Goal: Task Accomplishment & Management: Complete application form

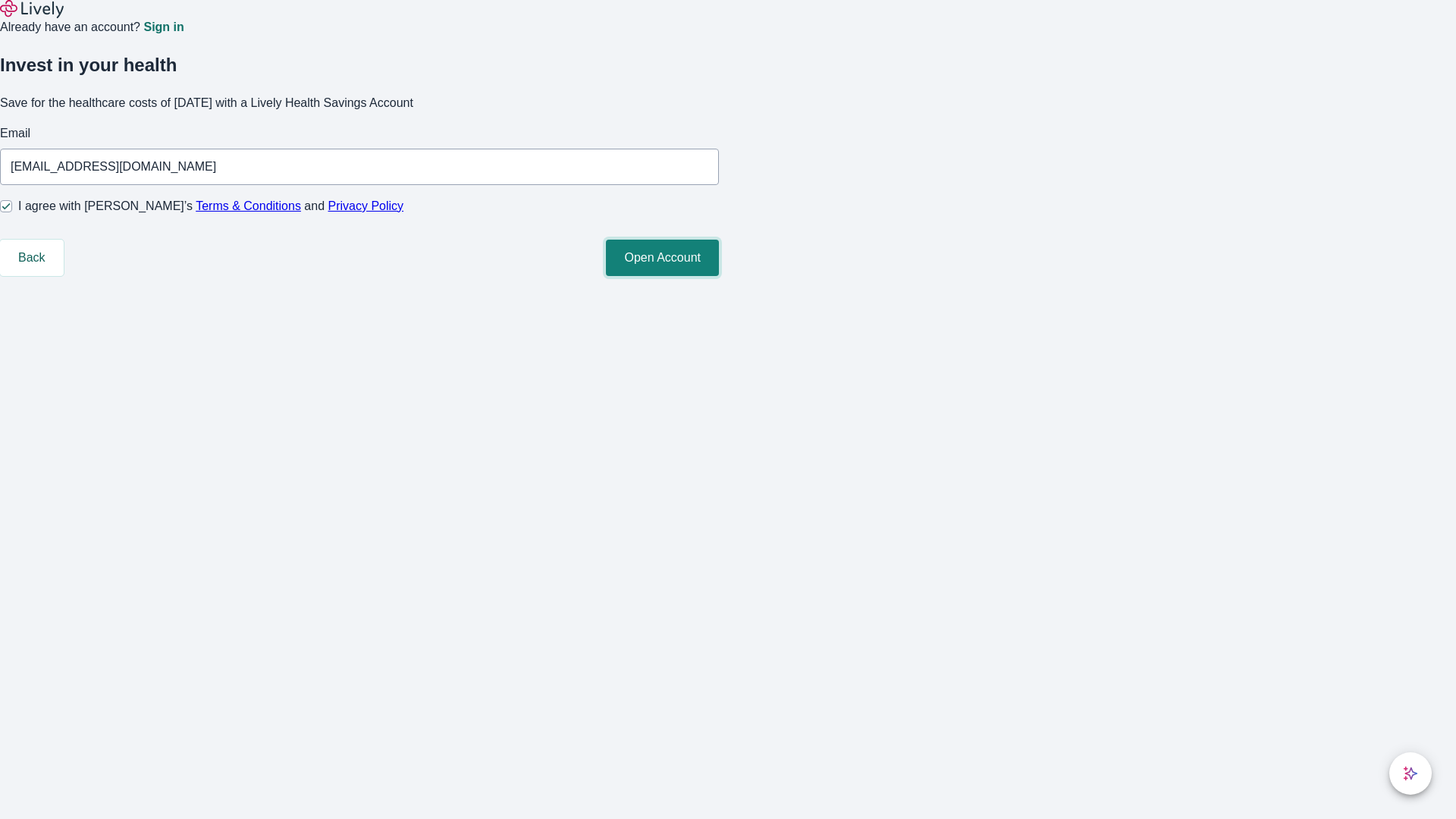
click at [719, 276] on button "Open Account" at bounding box center [663, 258] width 113 height 36
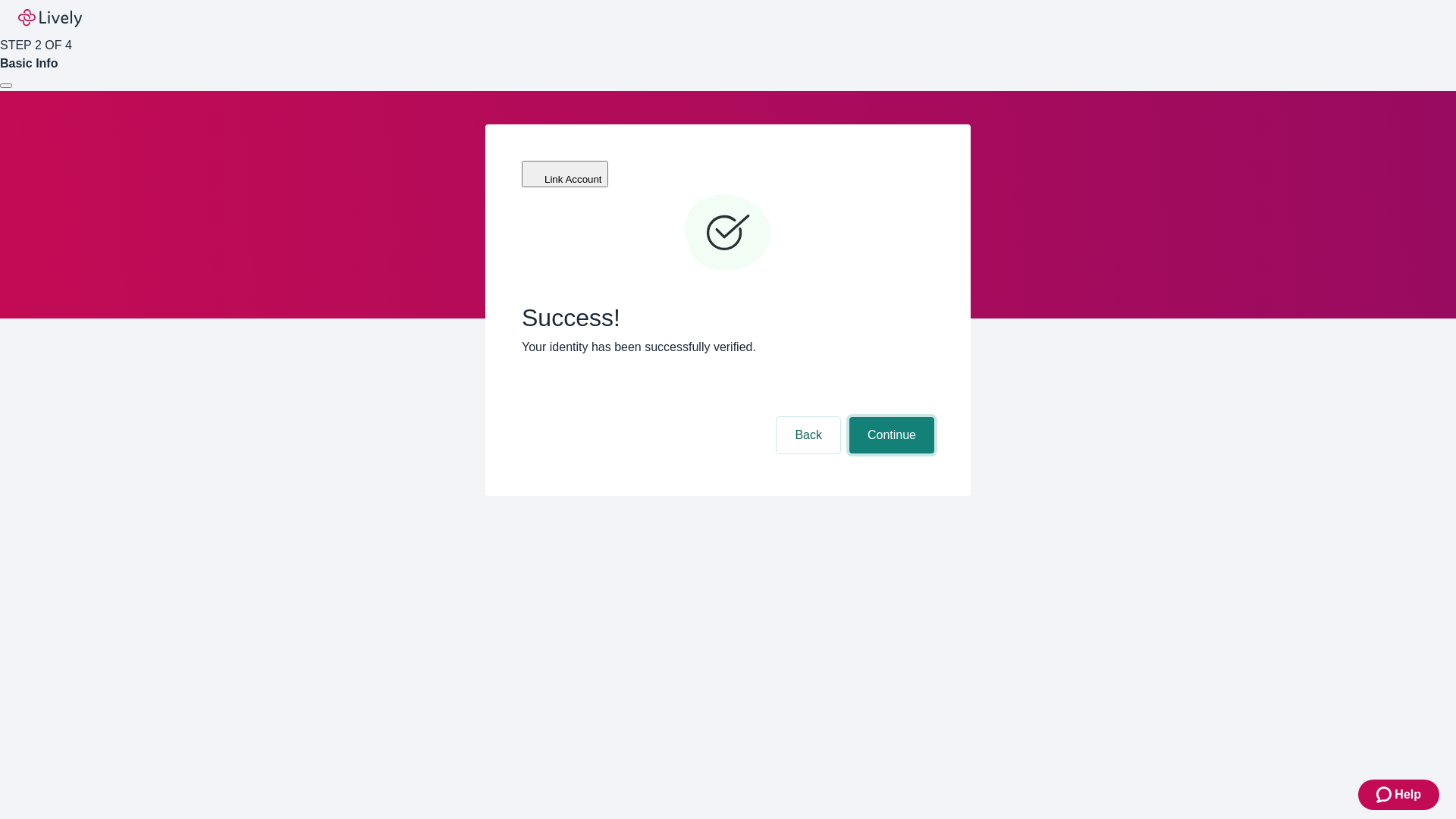
click at [890, 417] on button "Continue" at bounding box center [891, 435] width 85 height 36
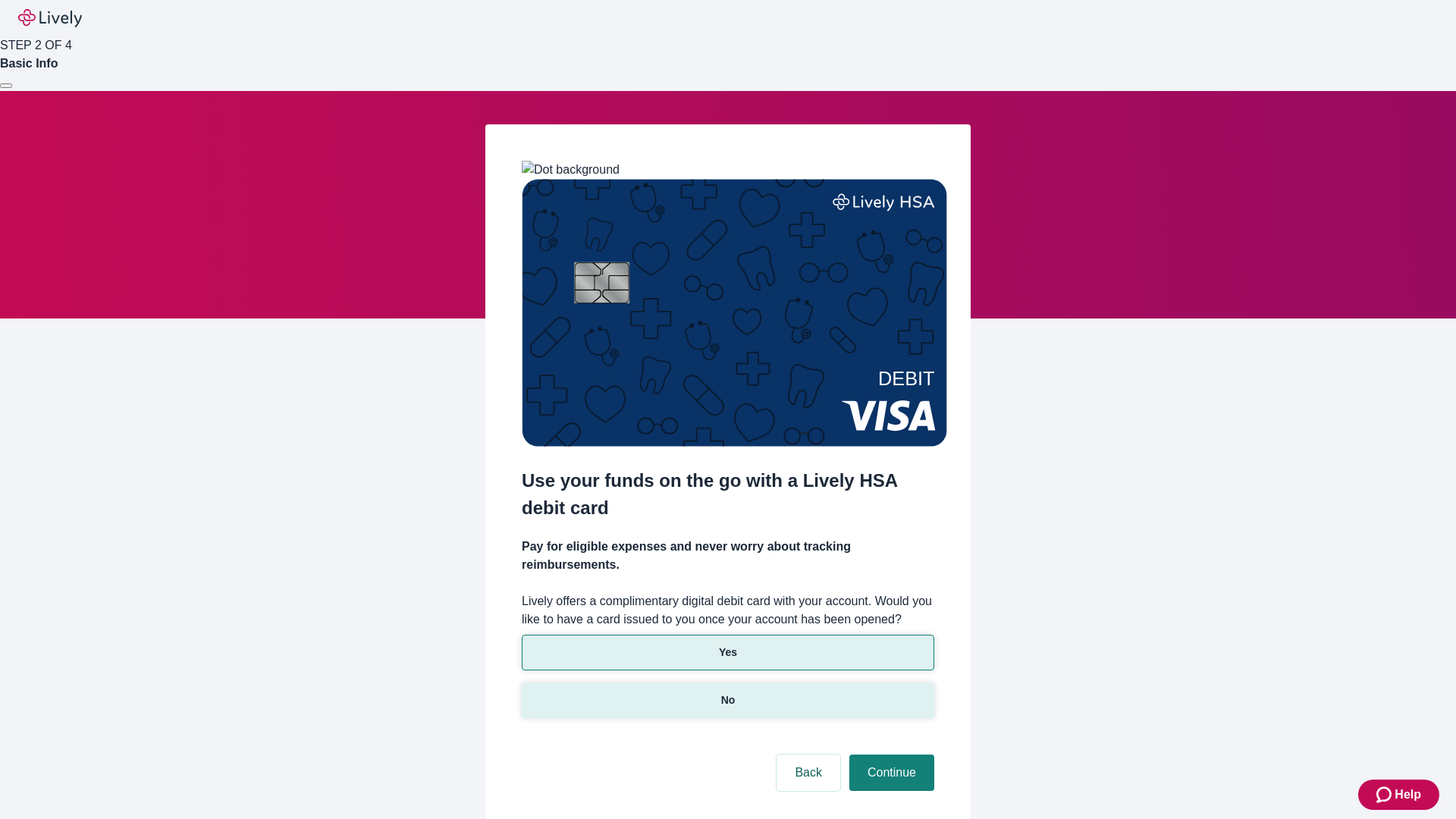
click at [727, 692] on p "No" at bounding box center [728, 700] width 14 height 16
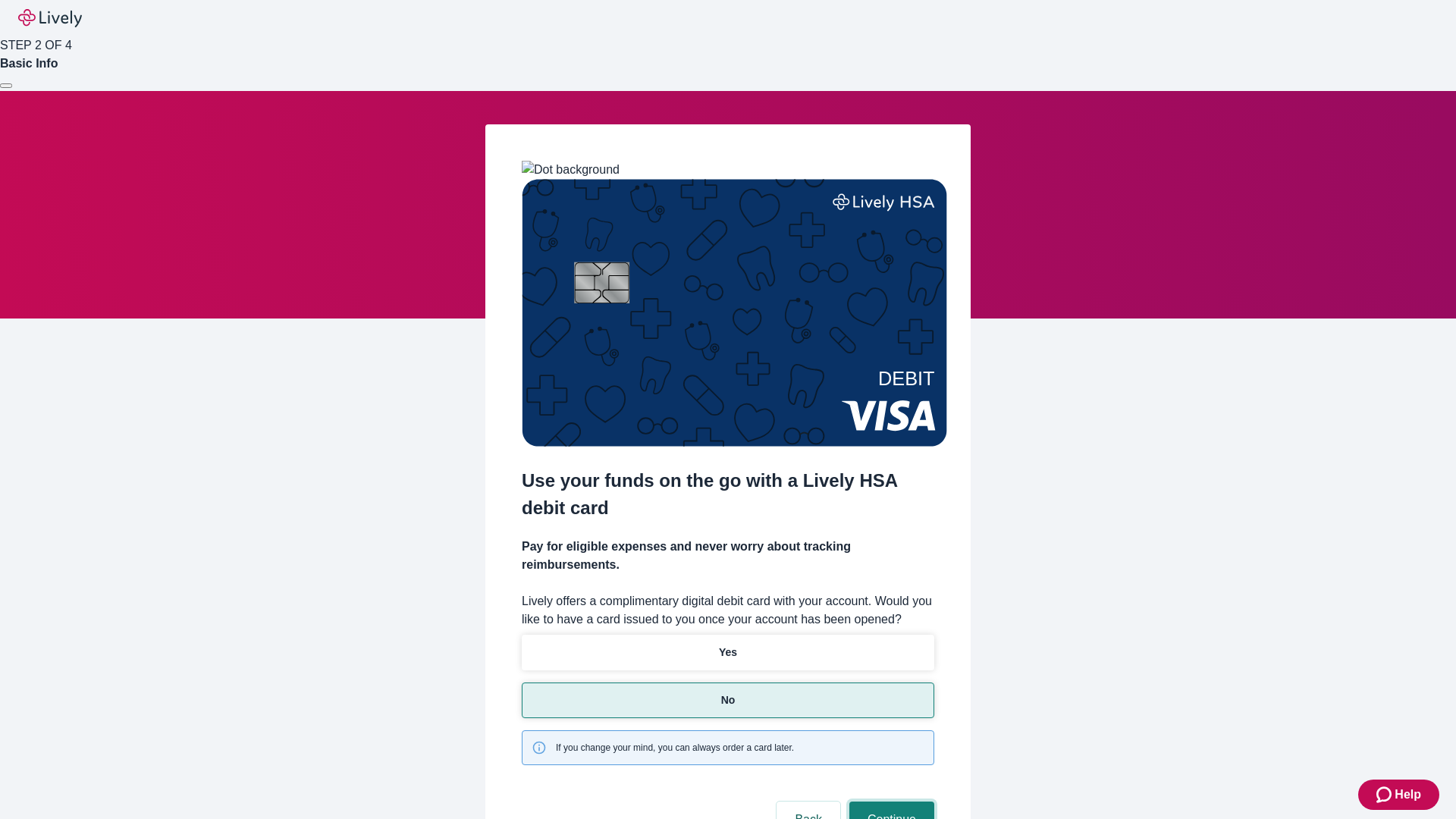
click at [890, 801] on button "Continue" at bounding box center [891, 819] width 85 height 36
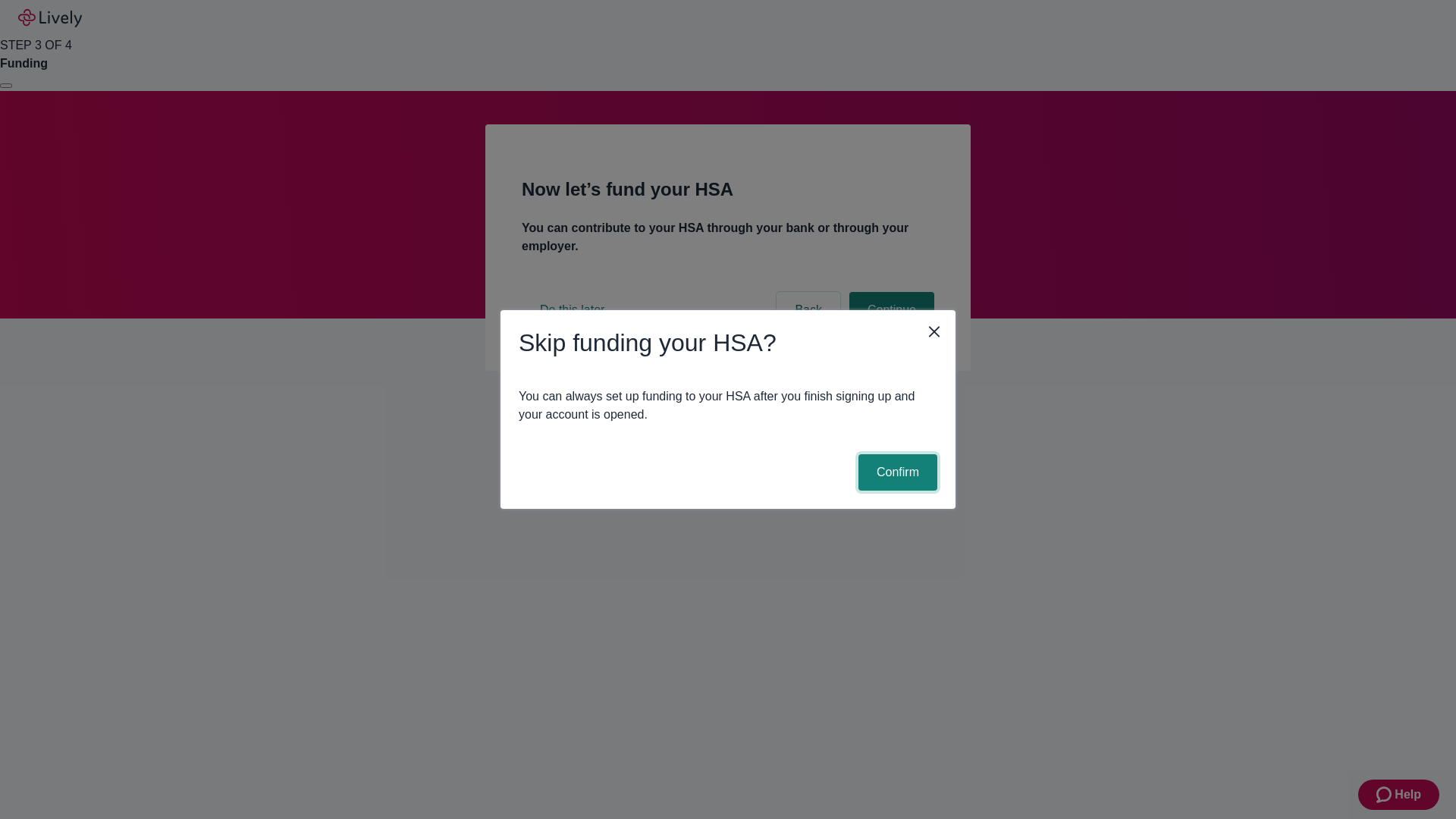
click at [896, 473] on button "Confirm" at bounding box center [897, 472] width 78 height 36
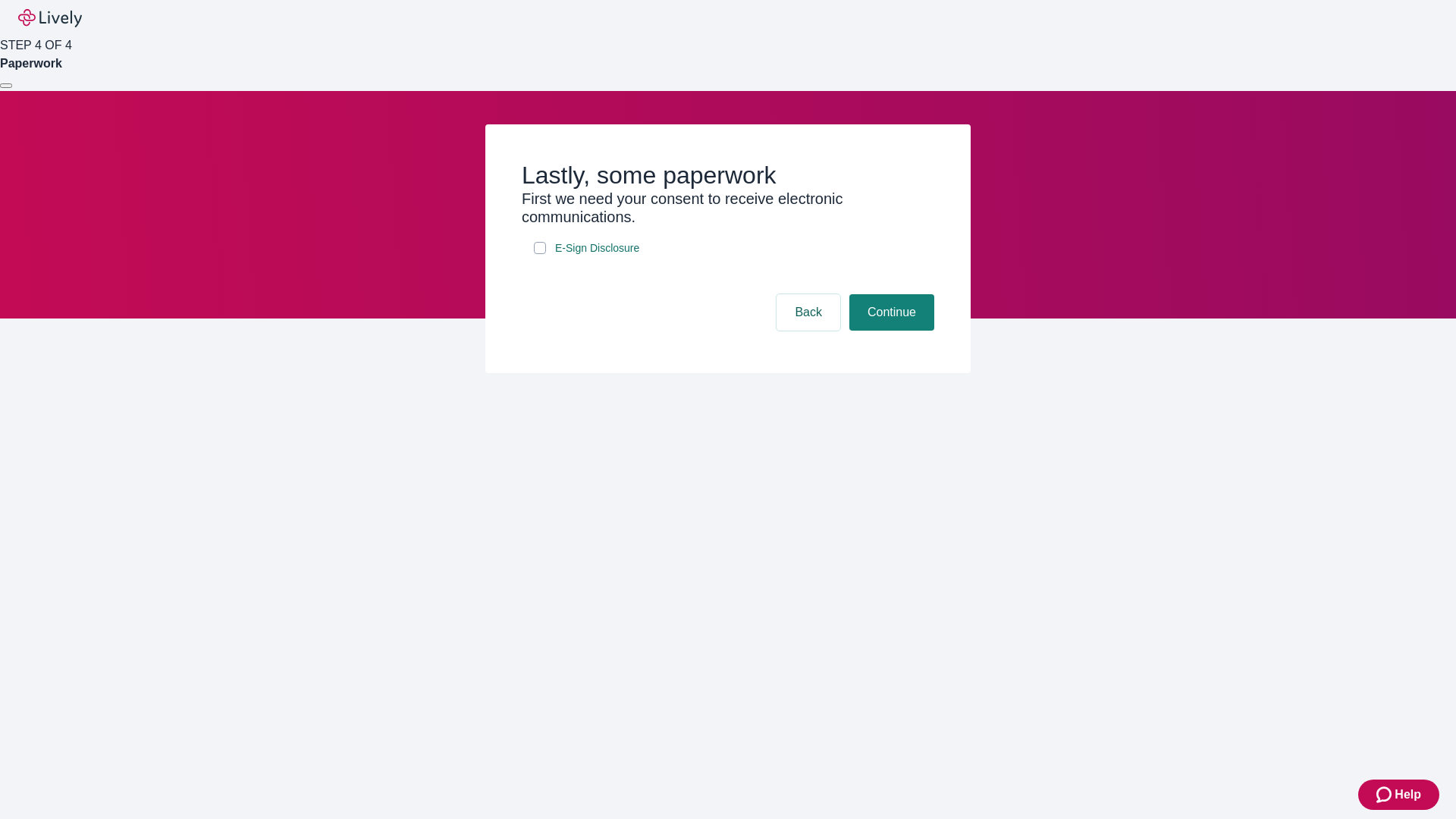
click at [540, 254] on input "E-Sign Disclosure" at bounding box center [539, 248] width 12 height 12
checkbox input "true"
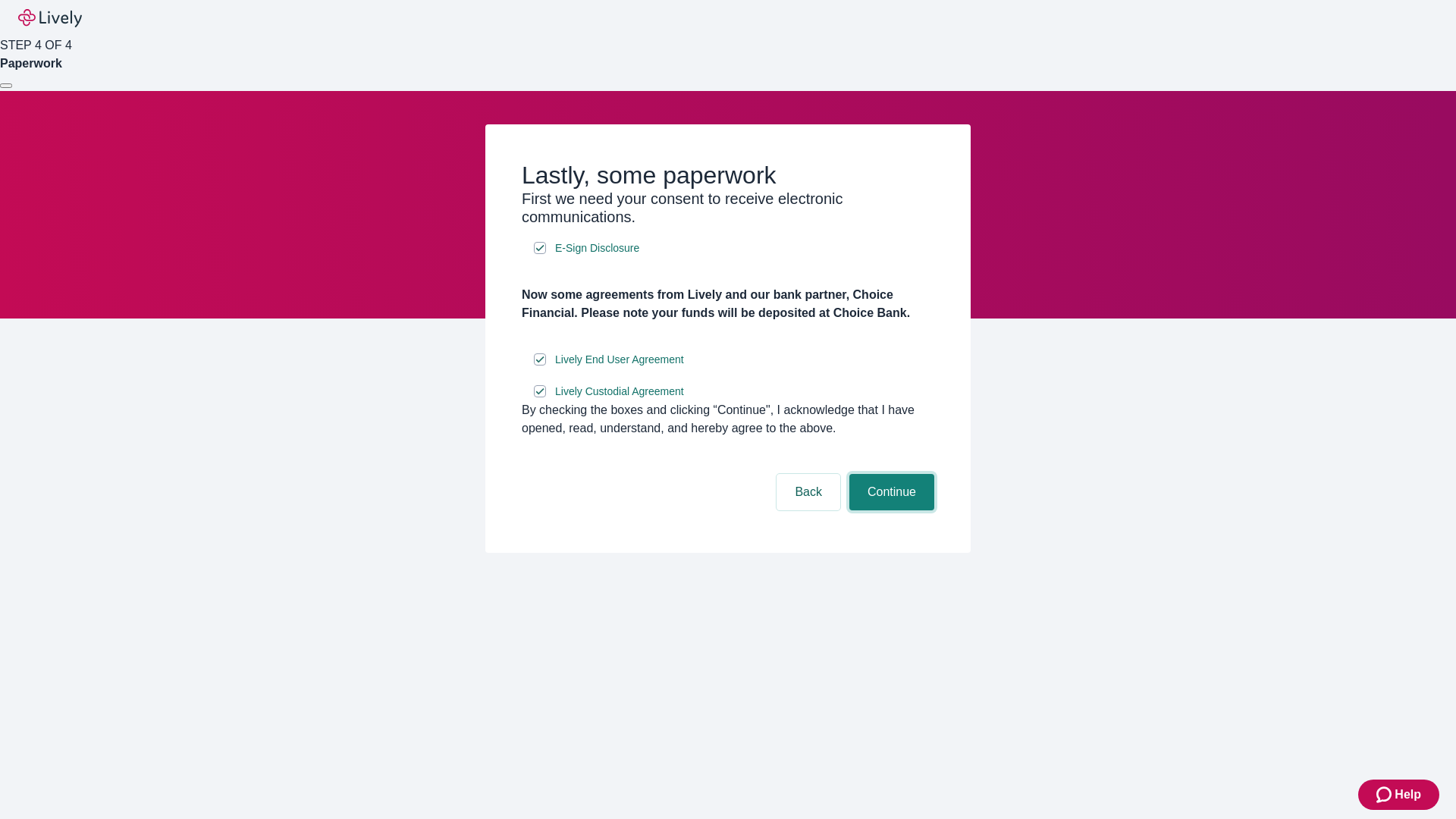
click at [890, 510] on button "Continue" at bounding box center [891, 491] width 85 height 36
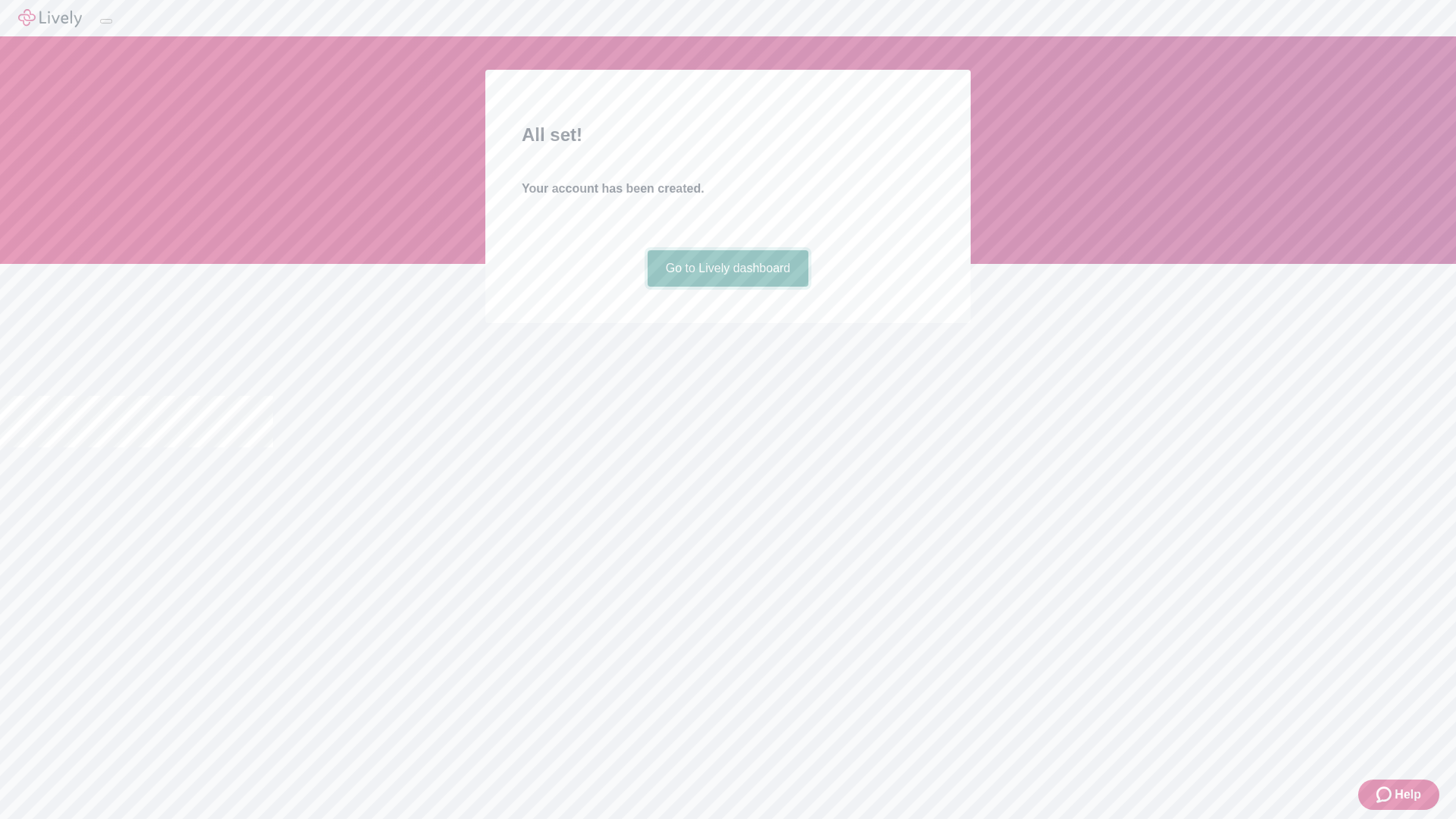
click at [727, 287] on link "Go to Lively dashboard" at bounding box center [728, 268] width 161 height 36
